Goal: Task Accomplishment & Management: Manage account settings

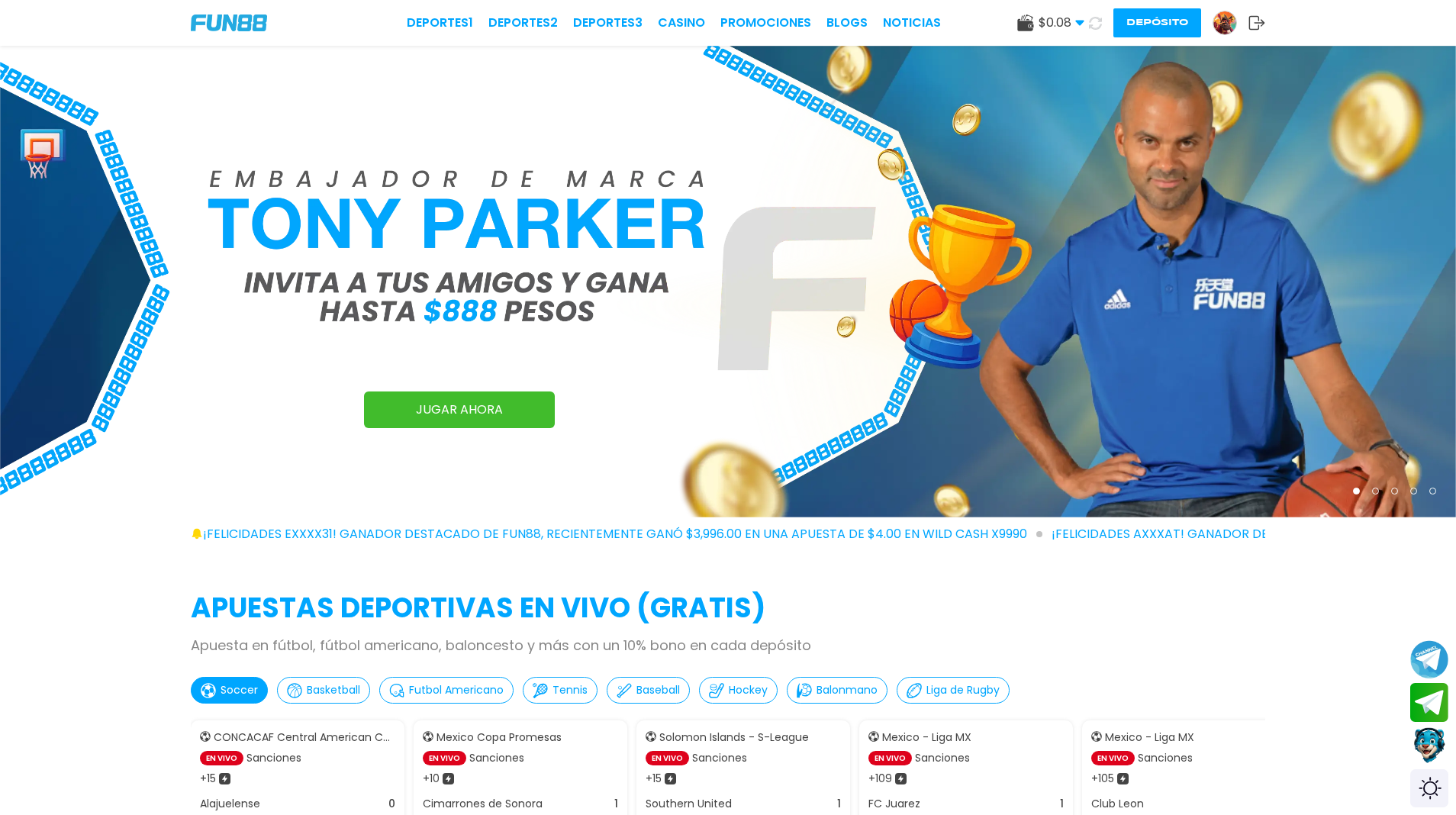
click at [1067, 18] on span "$ 0.08" at bounding box center [1062, 23] width 46 height 18
click at [1219, 18] on img at bounding box center [1225, 23] width 23 height 23
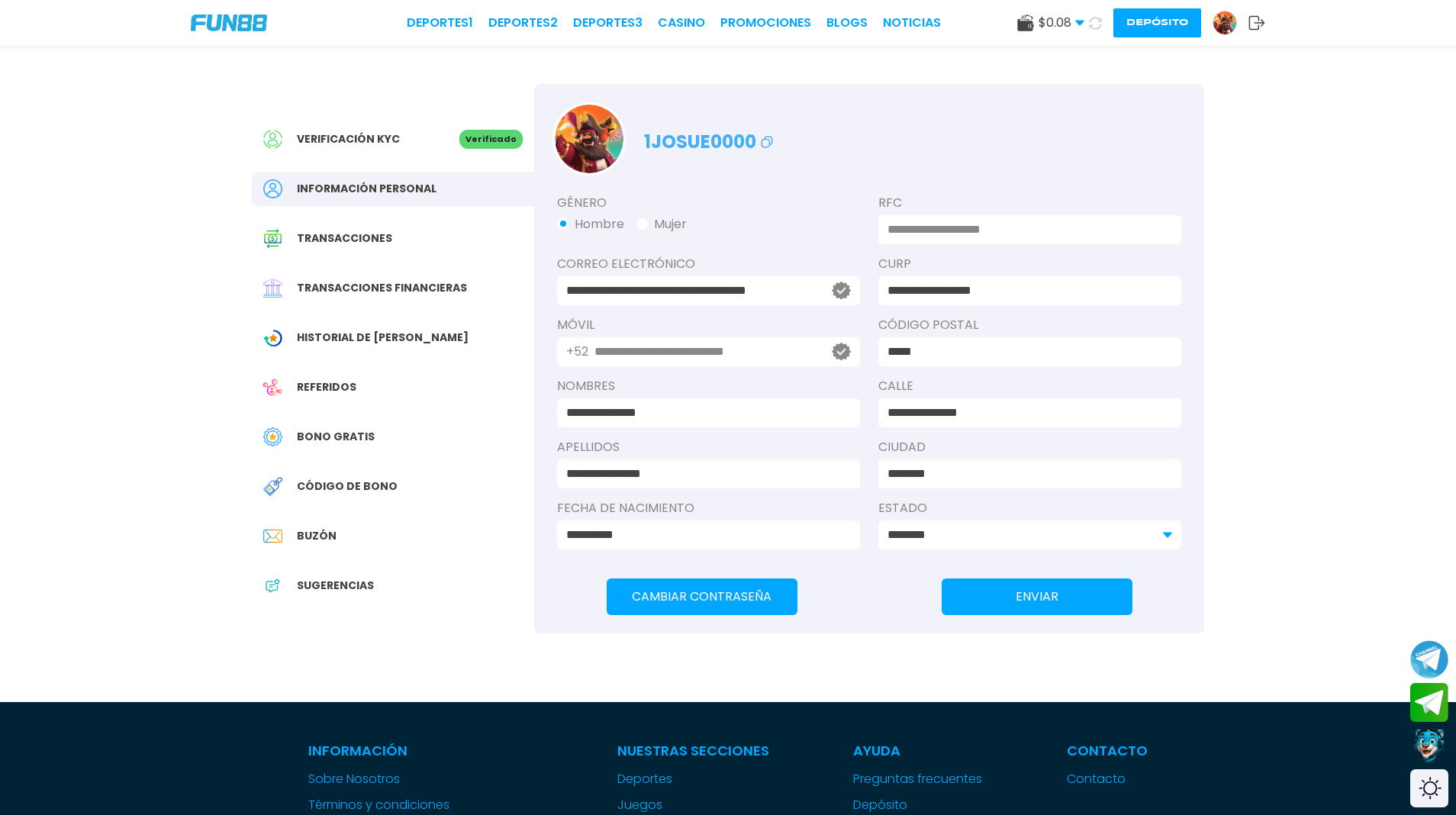
click at [376, 485] on span "Código de bono" at bounding box center [347, 486] width 101 height 16
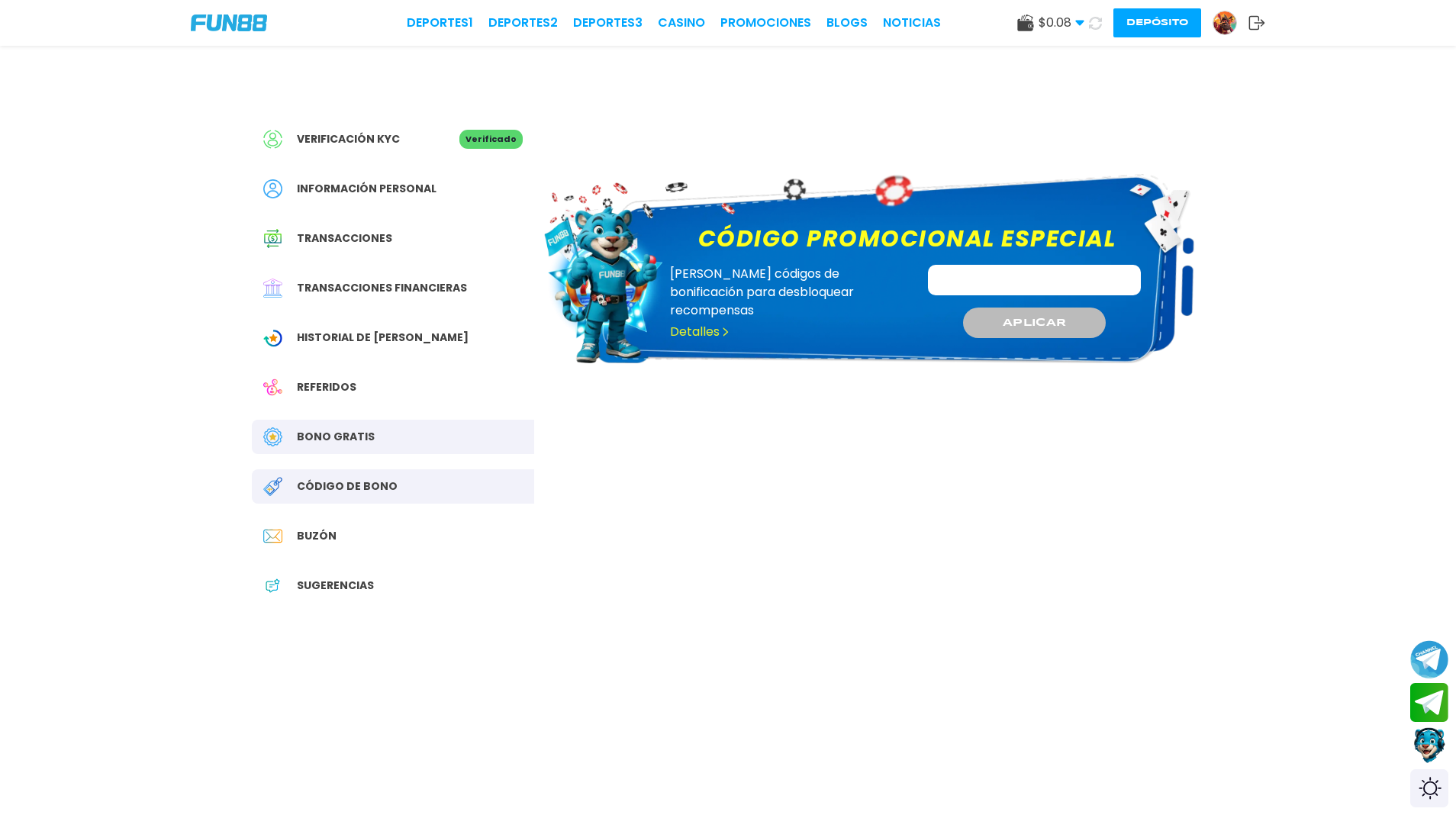
click at [1007, 281] on input "Código promocional especial" at bounding box center [1035, 280] width 213 height 31
click at [1026, 320] on span "APLICAR" at bounding box center [1034, 322] width 65 height 16
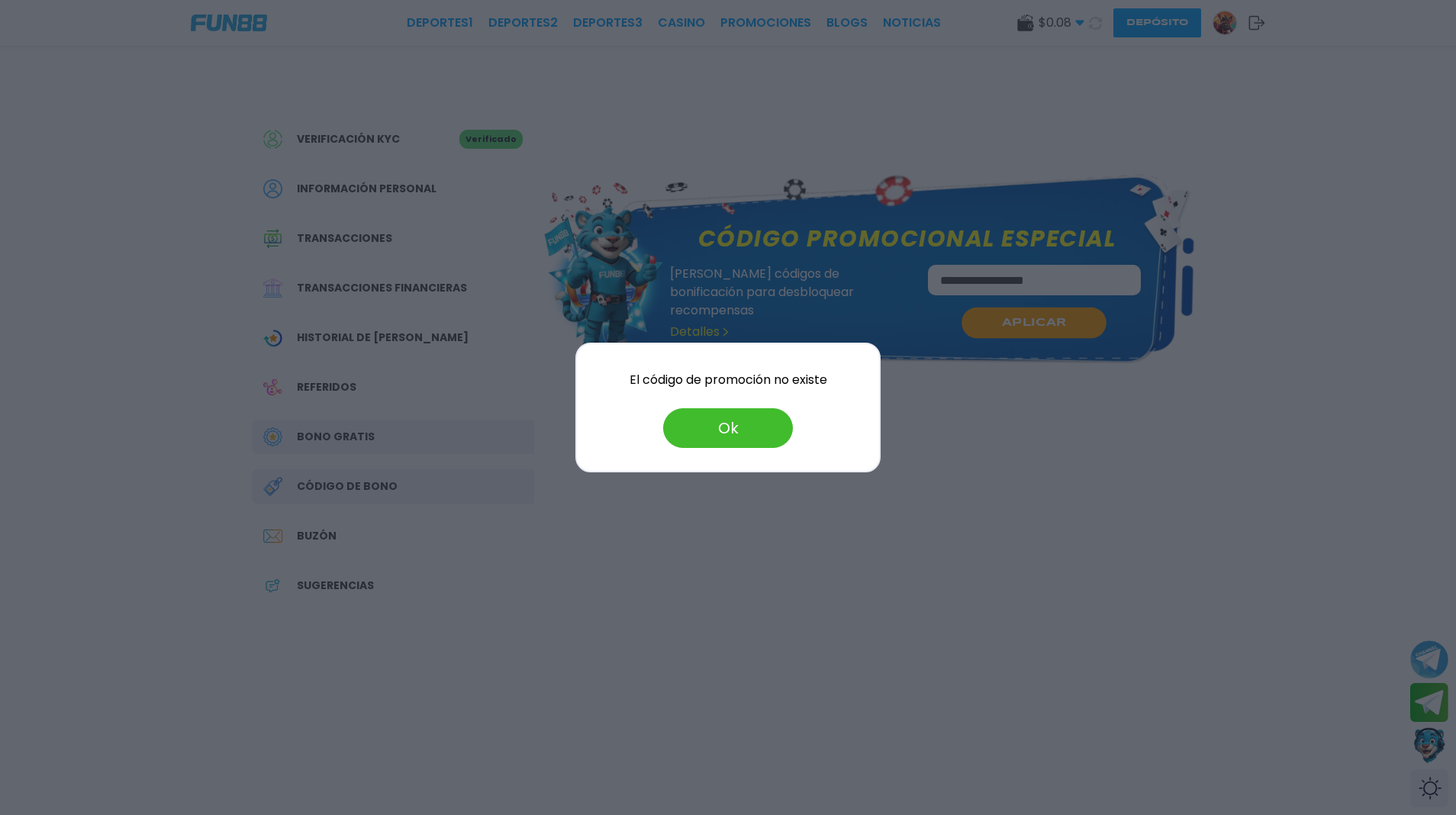
click at [1026, 320] on div at bounding box center [728, 407] width 1456 height 815
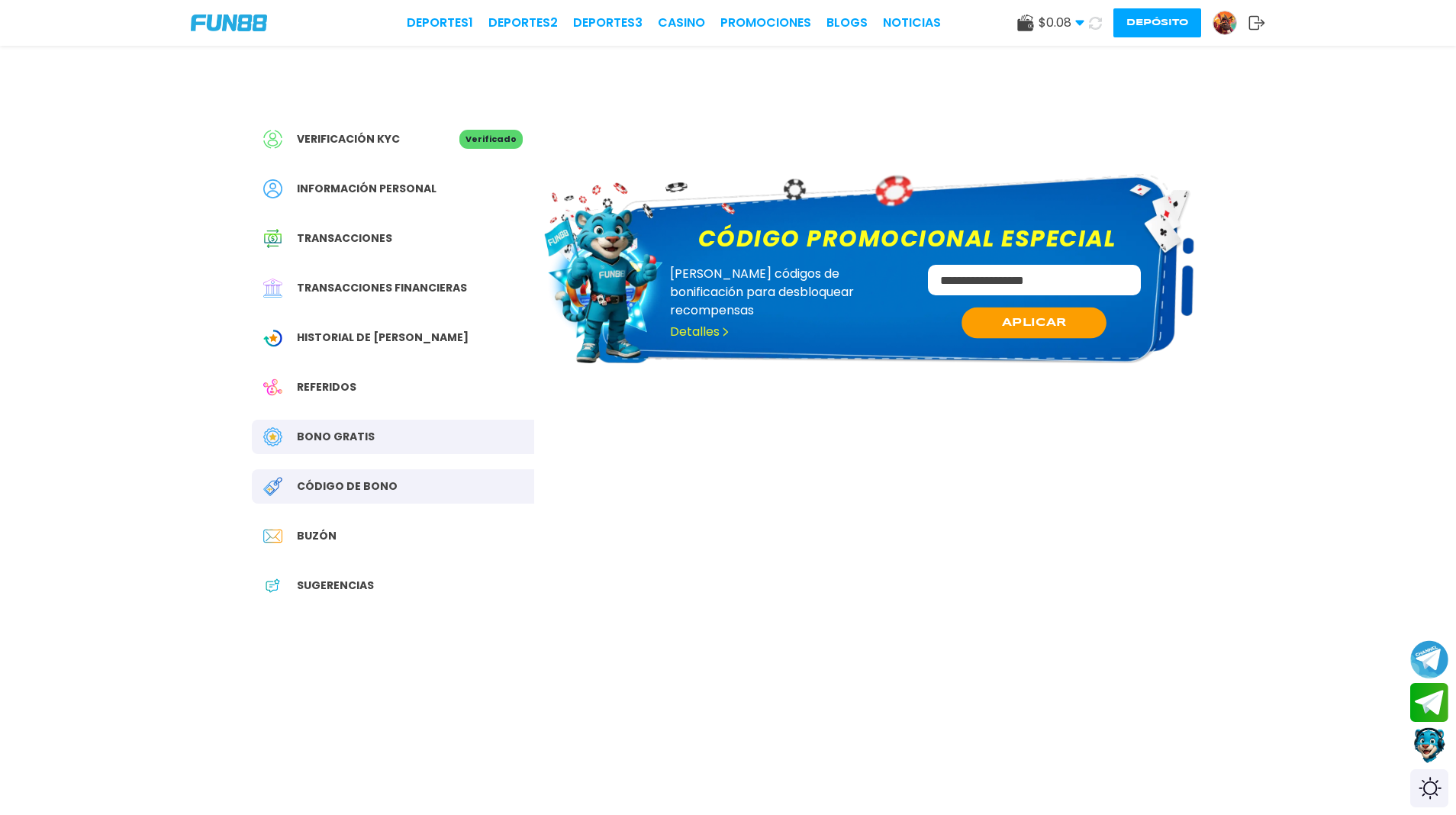
click at [1062, 292] on input "**********" at bounding box center [1035, 280] width 213 height 31
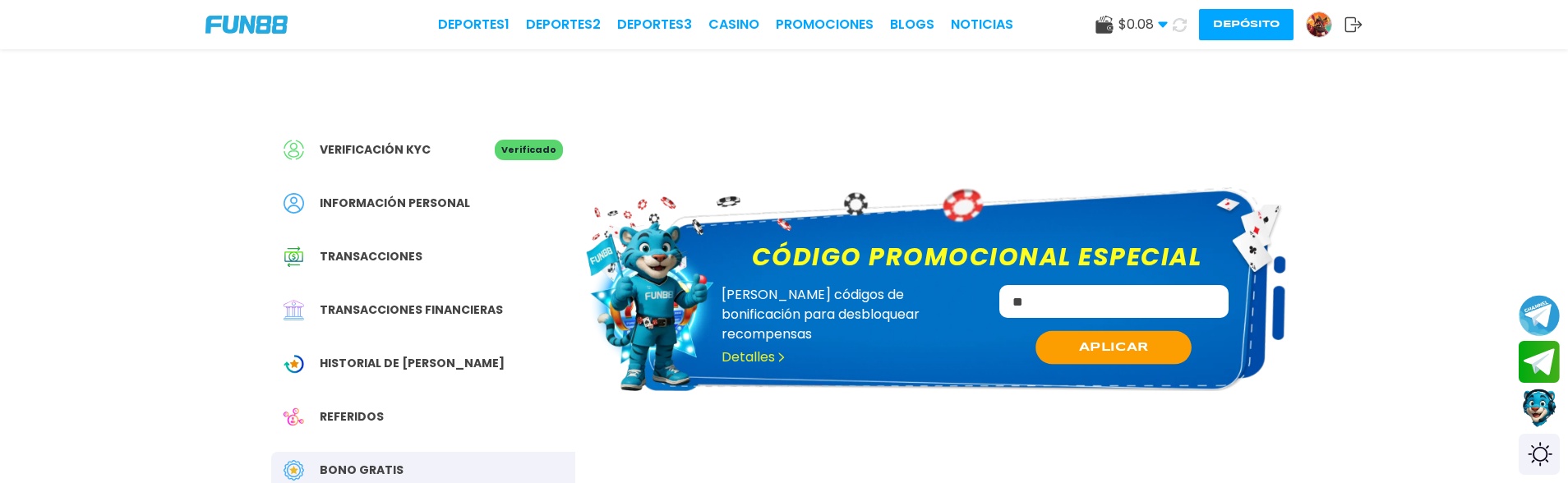
type input "*"
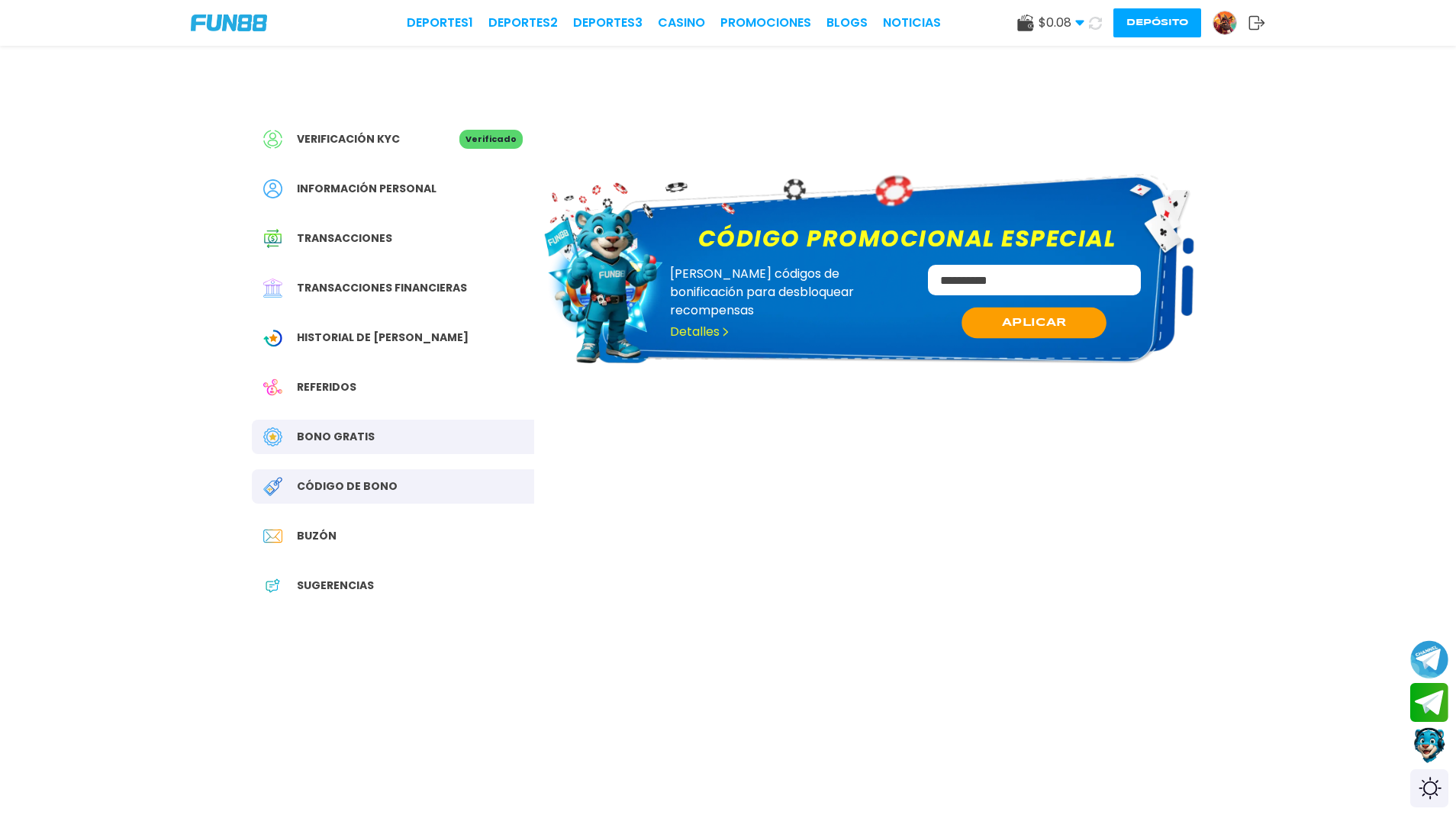
click at [1060, 316] on span "APLICAR" at bounding box center [1034, 322] width 65 height 16
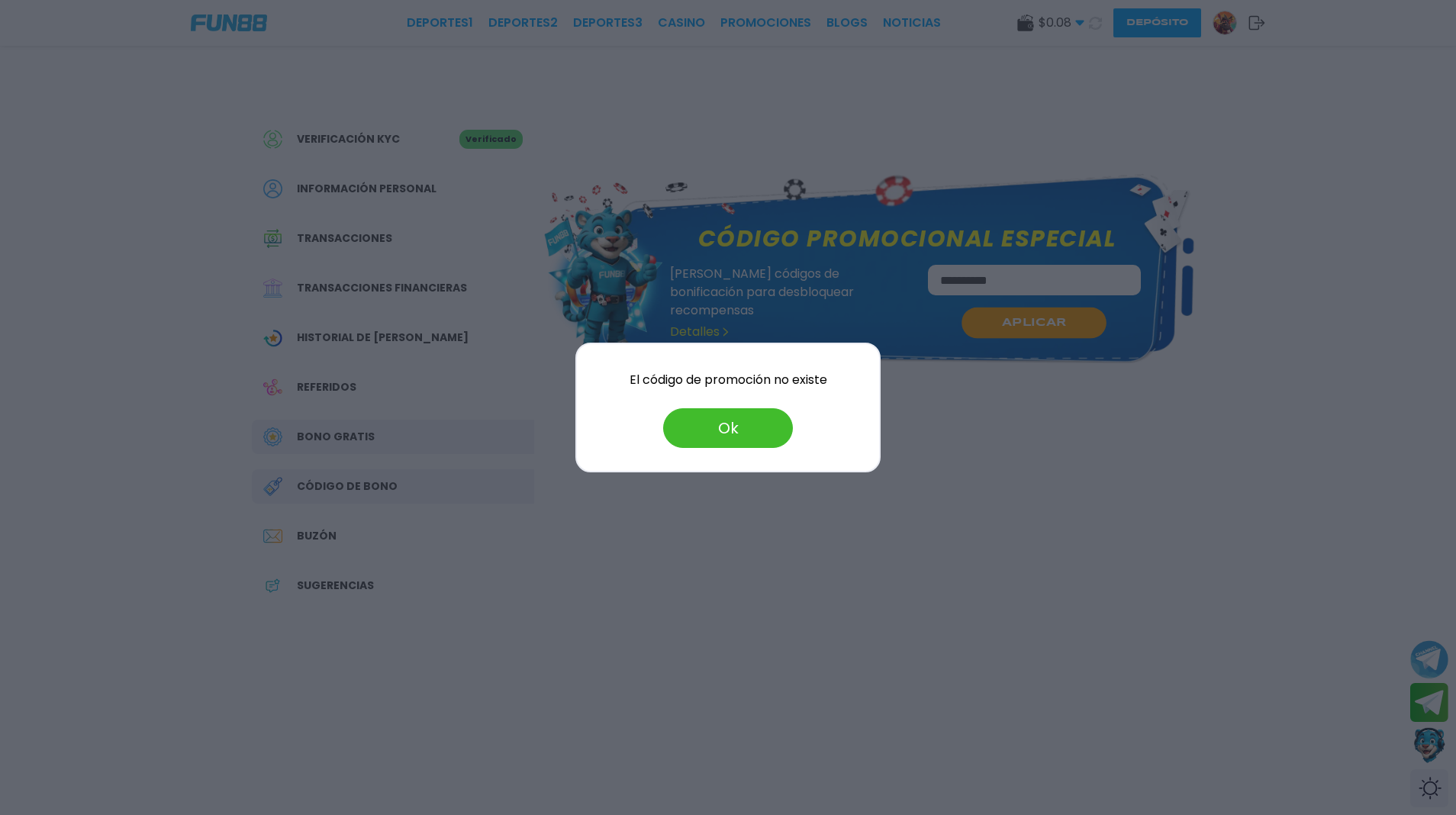
click at [1002, 316] on div at bounding box center [728, 407] width 1456 height 815
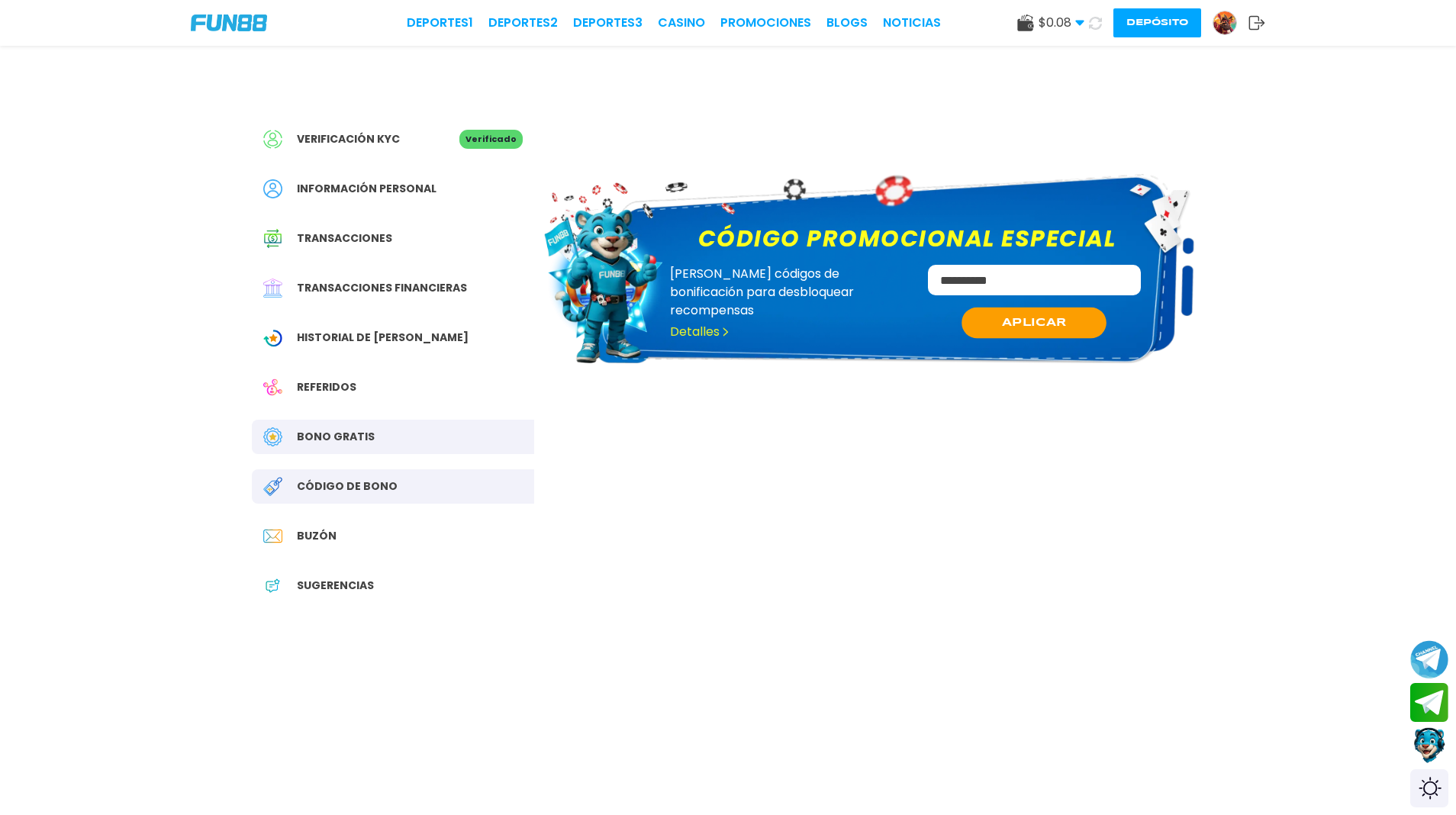
click at [968, 280] on input "**********" at bounding box center [1035, 280] width 213 height 31
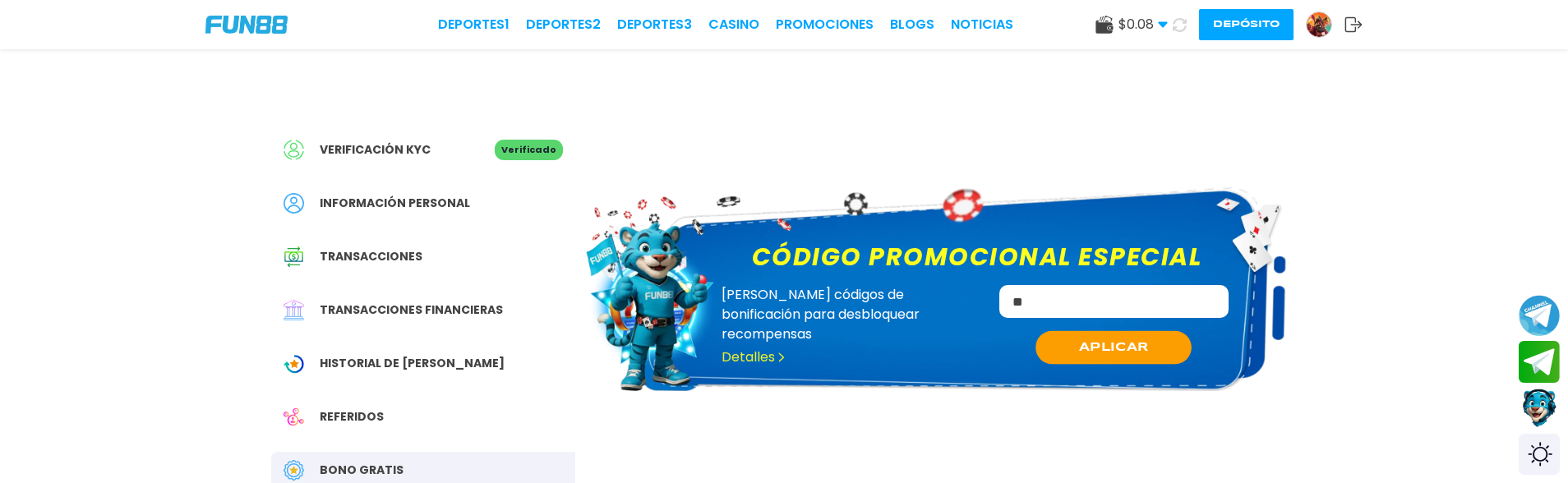
type input "*"
type input "******"
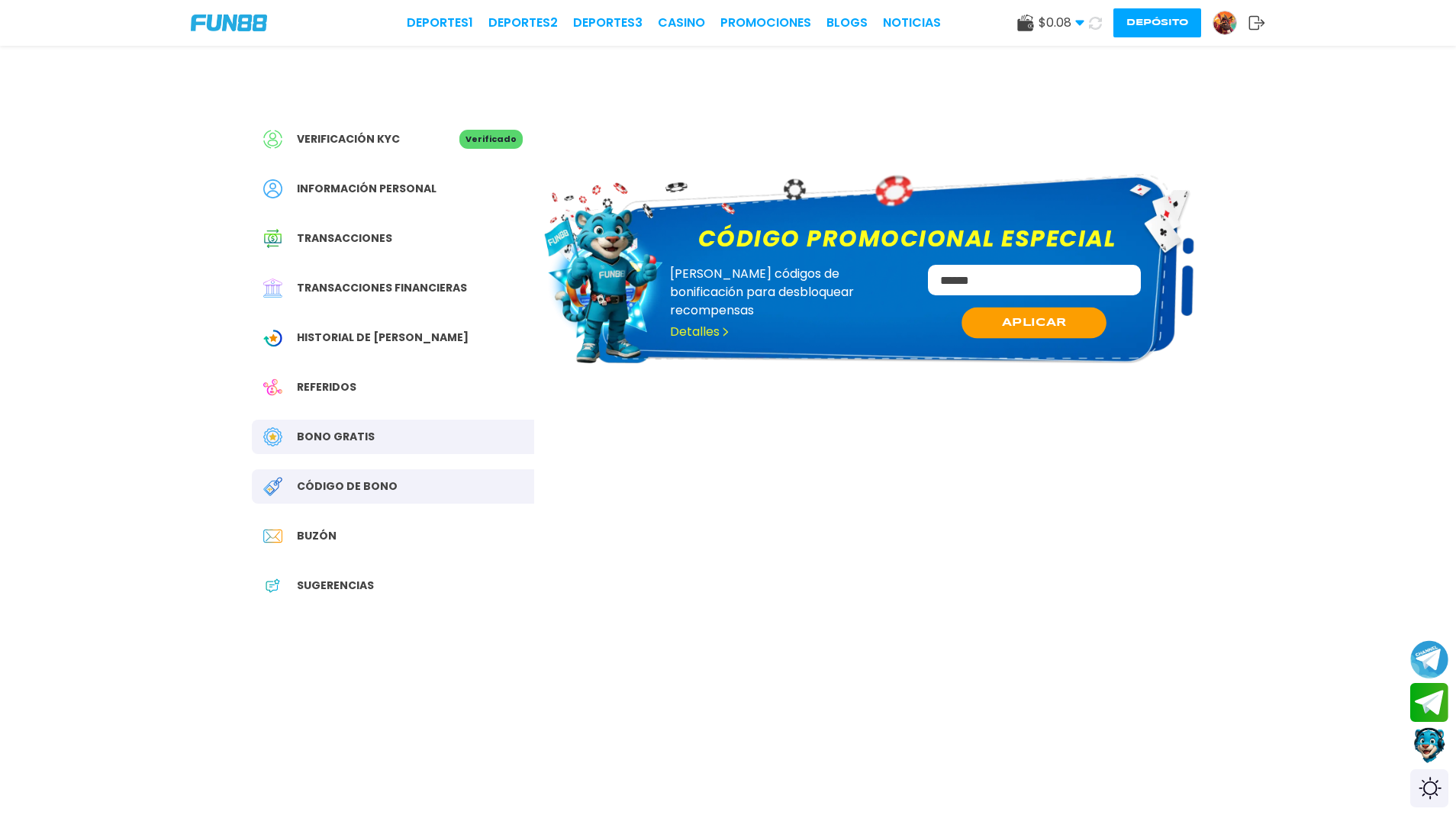
click at [1002, 313] on button "APLICAR" at bounding box center [1034, 323] width 145 height 31
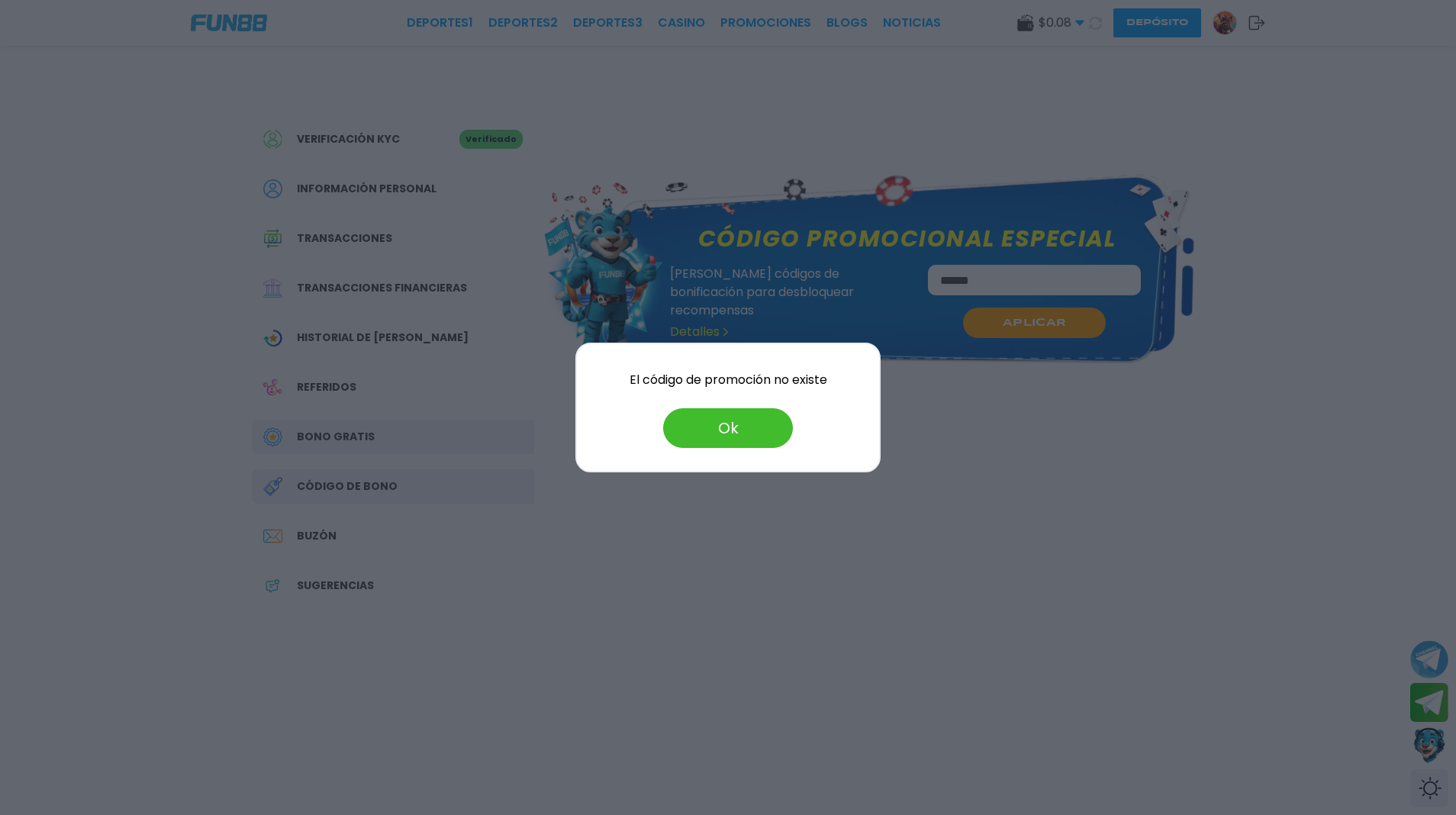
click at [1002, 316] on div at bounding box center [728, 407] width 1456 height 815
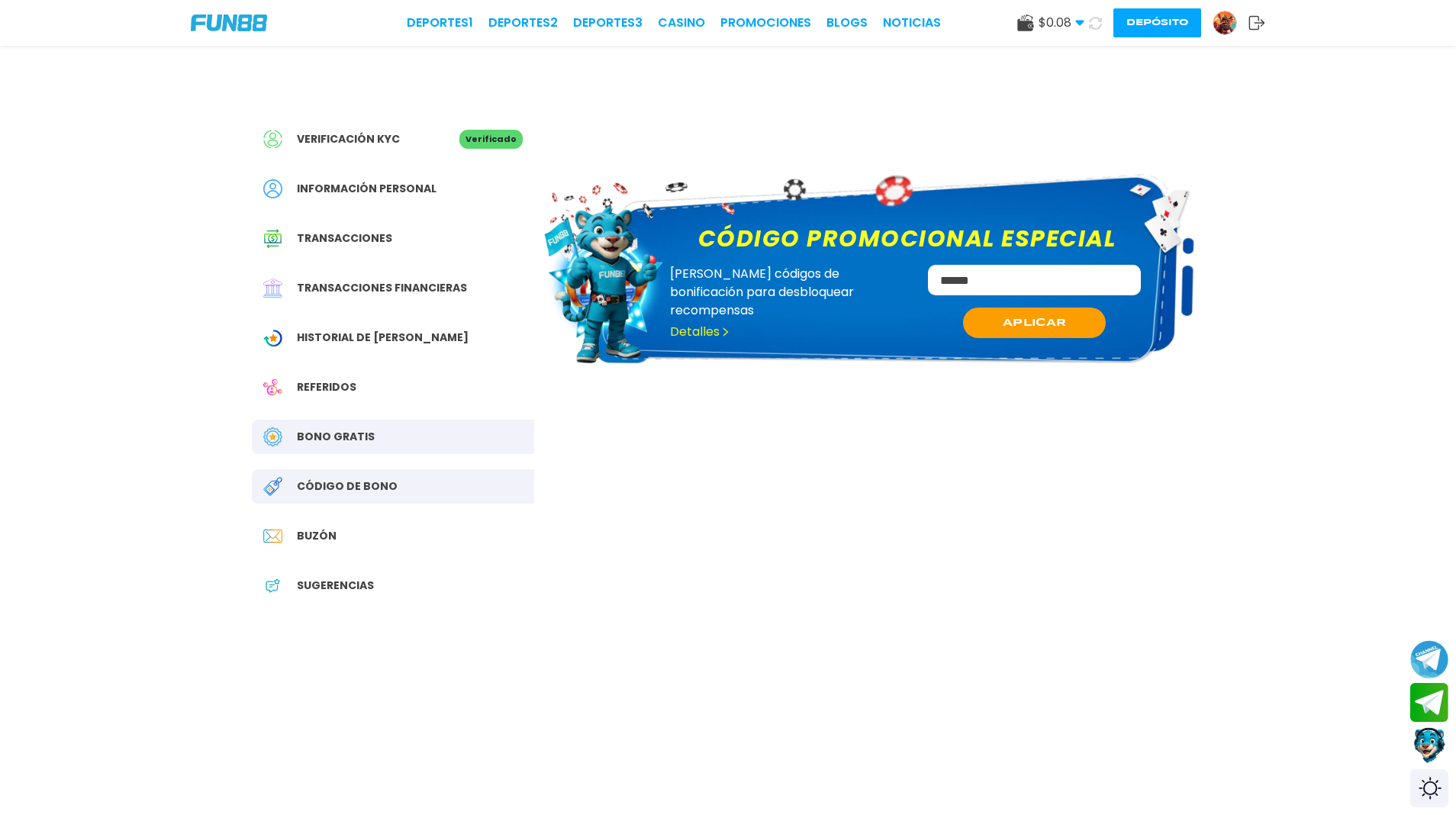
click at [312, 450] on div "Bono Gratis" at bounding box center [393, 437] width 283 height 35
